Goal: Task Accomplishment & Management: Complete application form

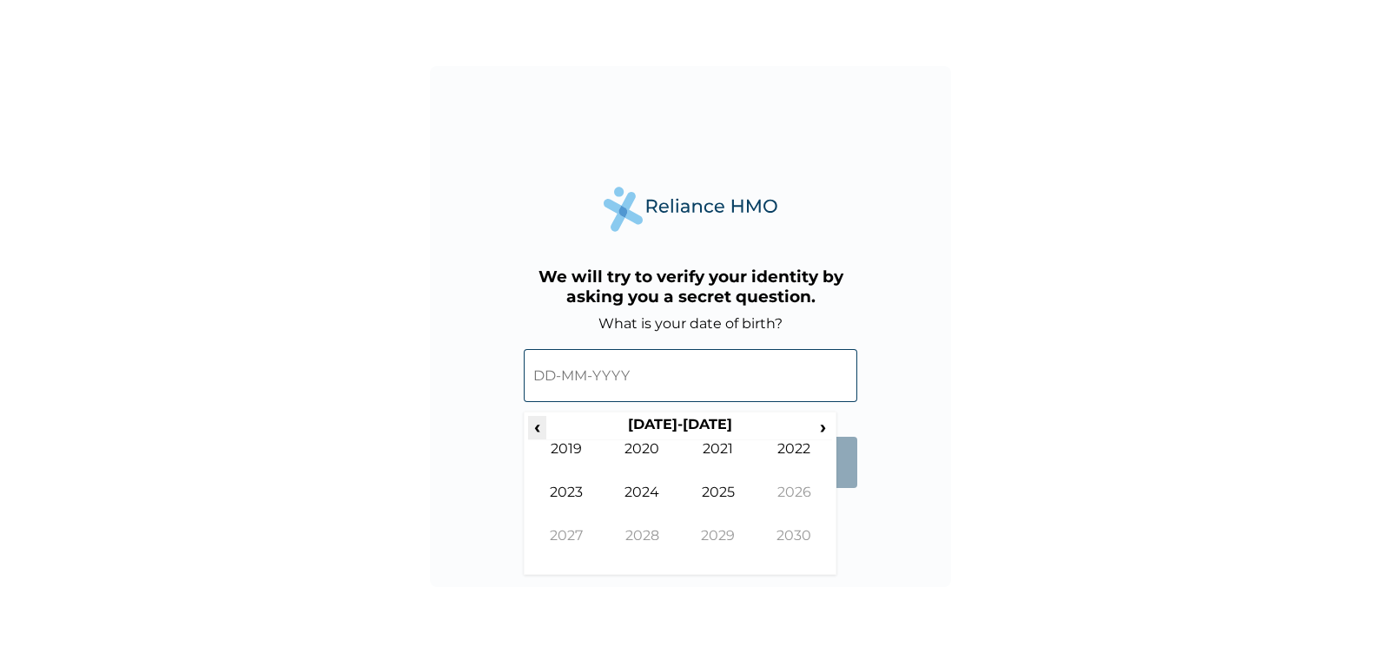
click at [537, 433] on span "‹" at bounding box center [537, 427] width 18 height 22
click at [791, 447] on td "2002" at bounding box center [795, 462] width 76 height 43
click at [717, 494] on td "Jul" at bounding box center [718, 505] width 76 height 43
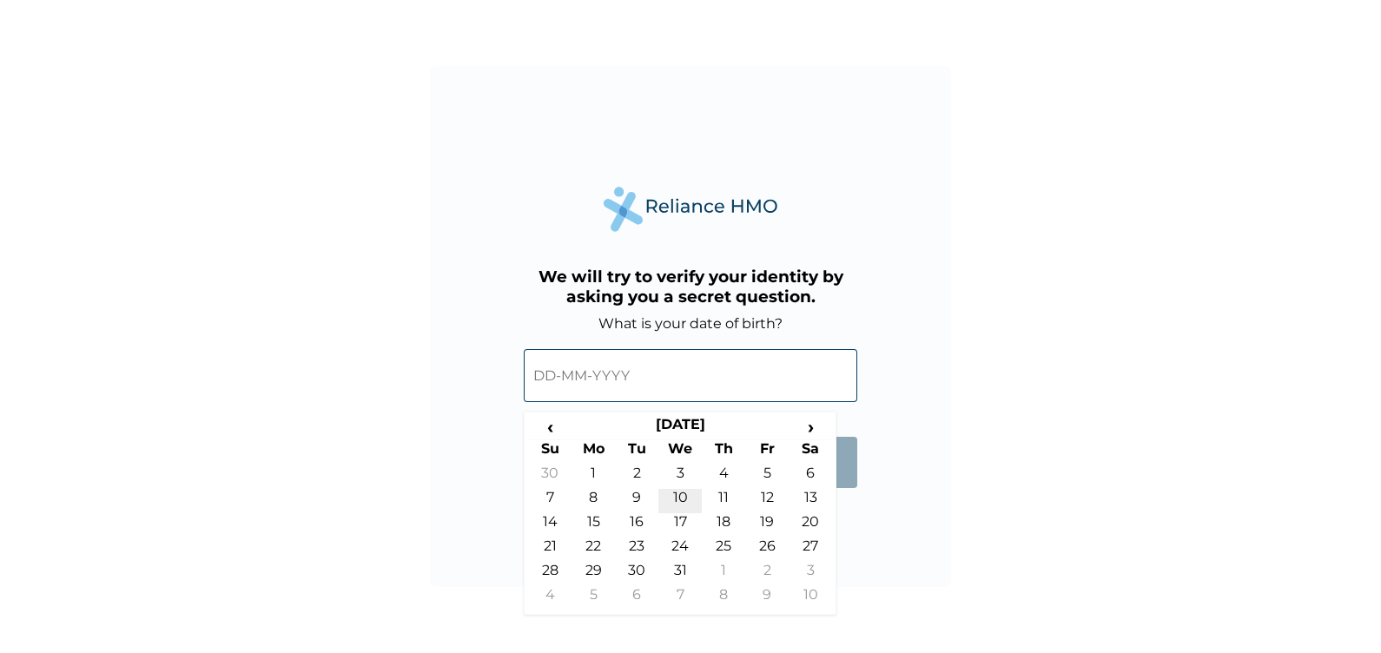
click at [682, 507] on td "10" at bounding box center [680, 501] width 43 height 24
type input "10-07-2002"
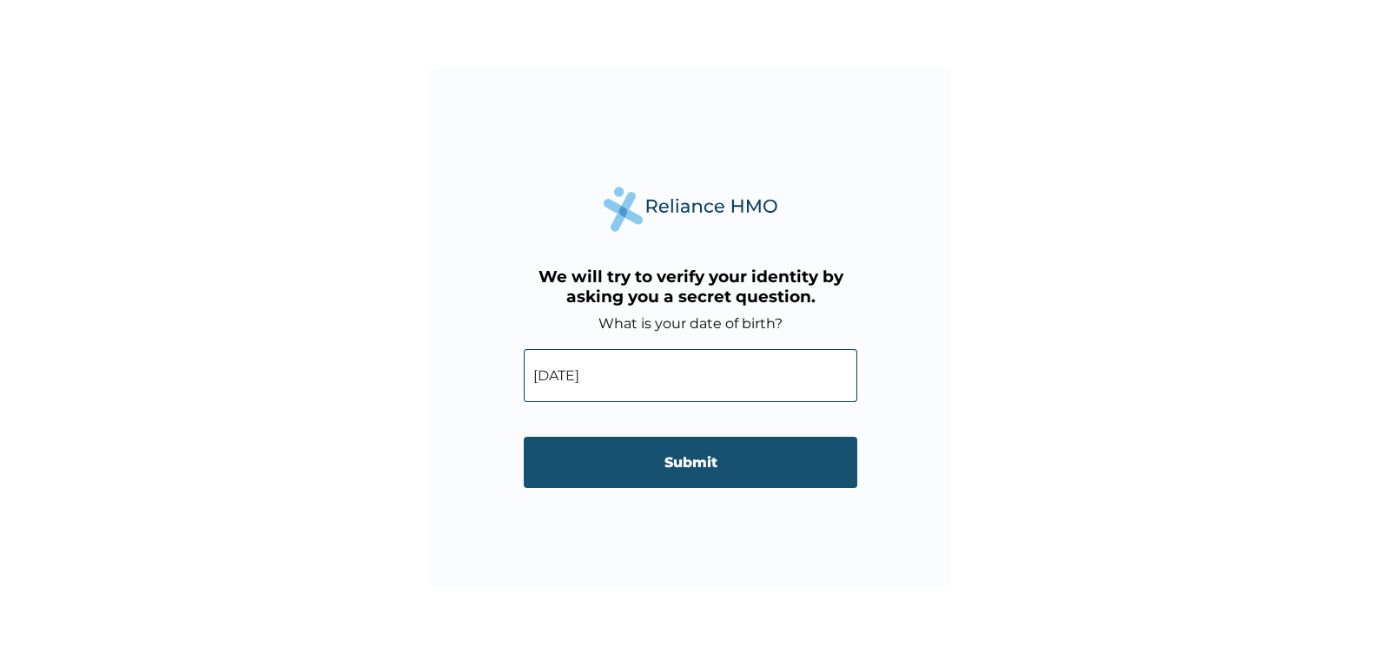
click at [678, 476] on input "Submit" at bounding box center [691, 462] width 334 height 51
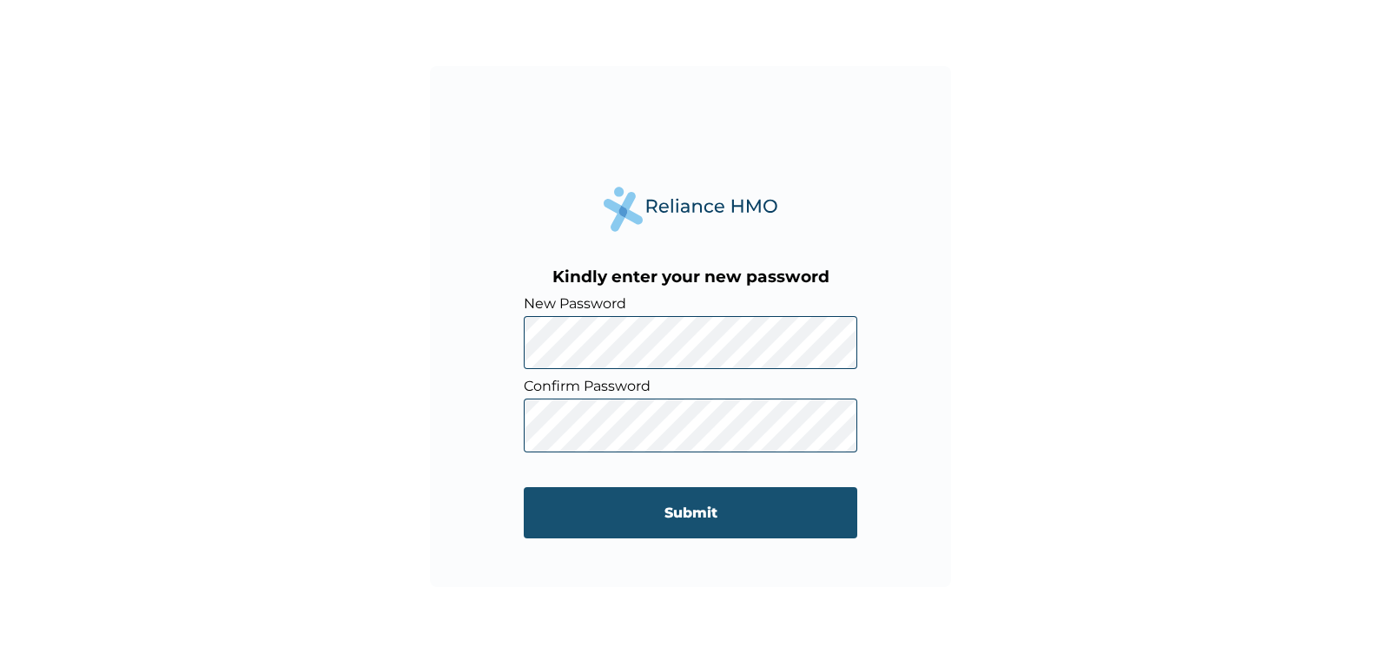
click at [708, 513] on input "Submit" at bounding box center [691, 512] width 334 height 51
